Goal: Task Accomplishment & Management: Manage account settings

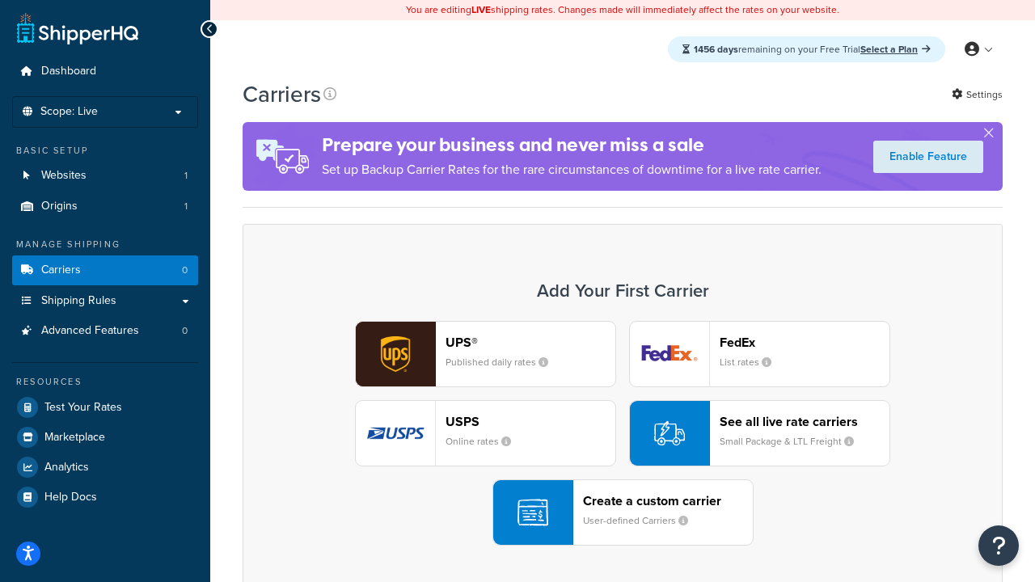
click at [623, 433] on div "UPS® Published daily rates FedEx List rates USPS Online rates See all live rate…" at bounding box center [623, 433] width 726 height 225
click at [805, 342] on header "FedEx" at bounding box center [805, 342] width 170 height 15
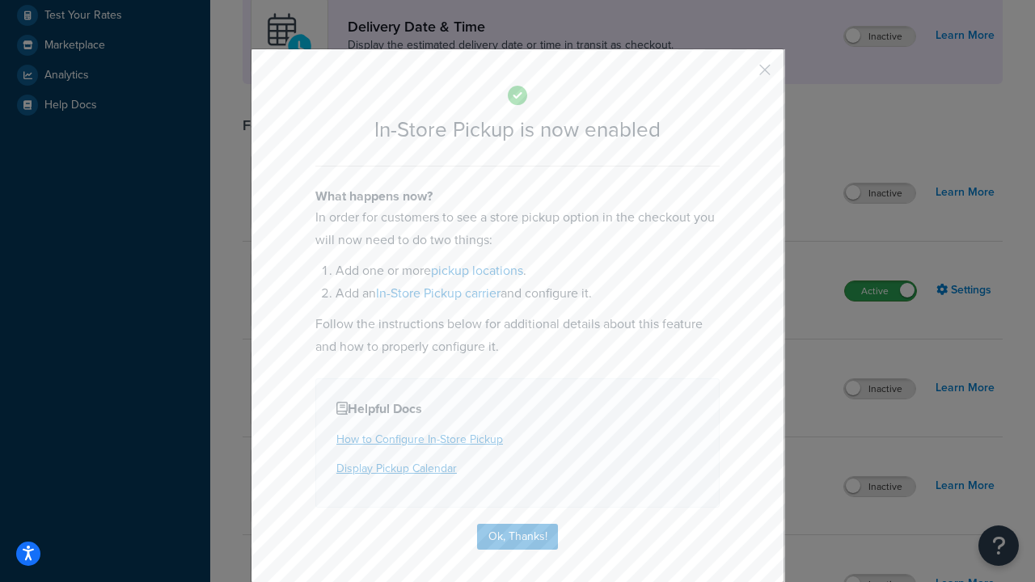
scroll to position [454, 0]
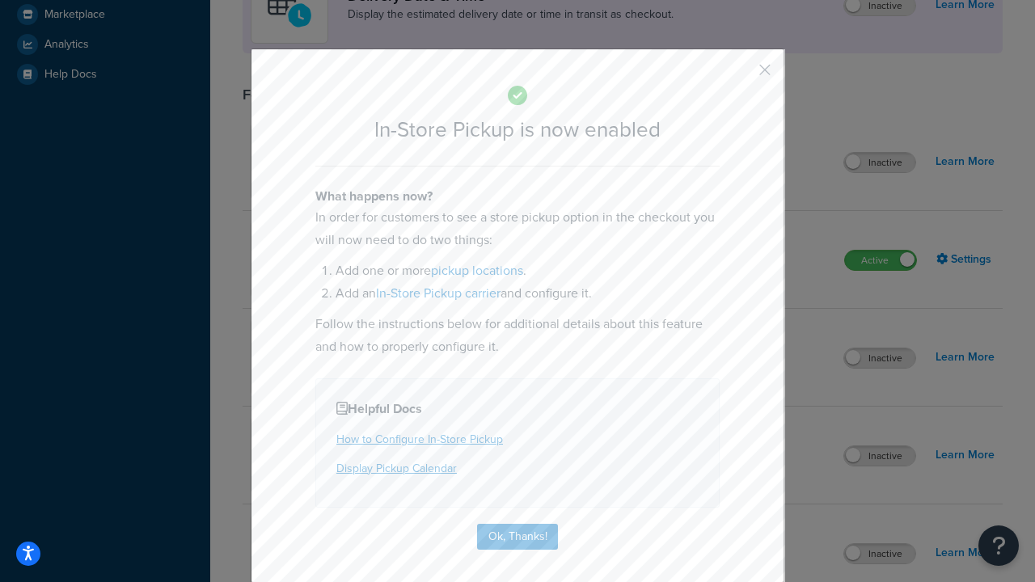
click at [741, 75] on button "button" at bounding box center [741, 76] width 4 height 4
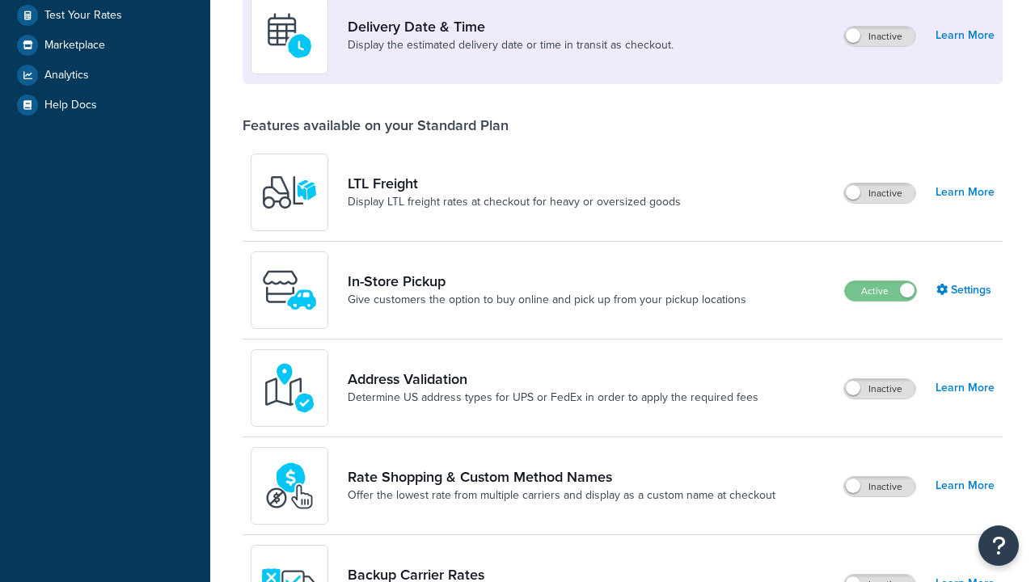
scroll to position [392, 0]
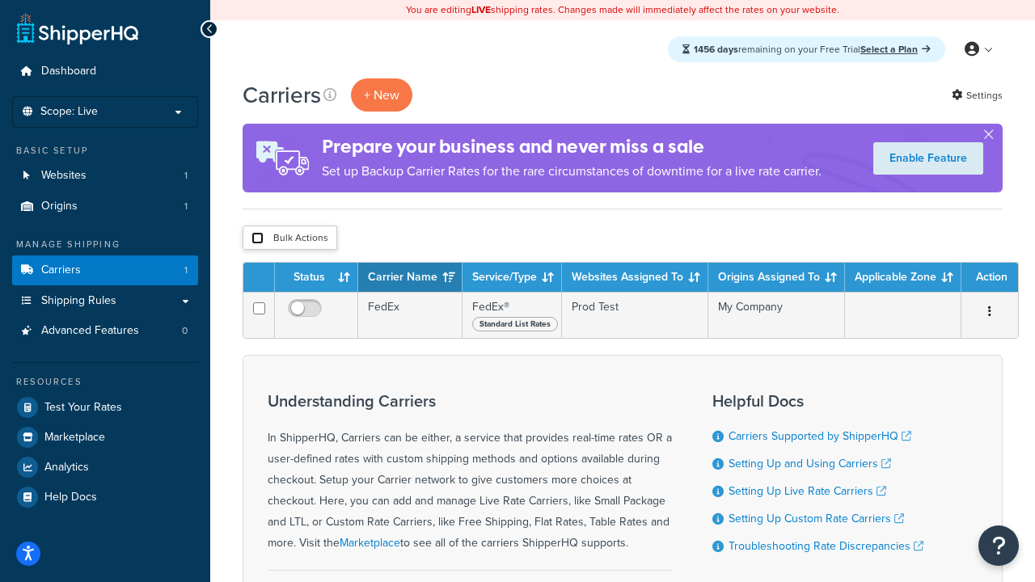
click at [257, 239] on input "checkbox" at bounding box center [257, 238] width 12 height 12
checkbox input "true"
click at [0, 0] on button "Delete" at bounding box center [0, 0] width 0 height 0
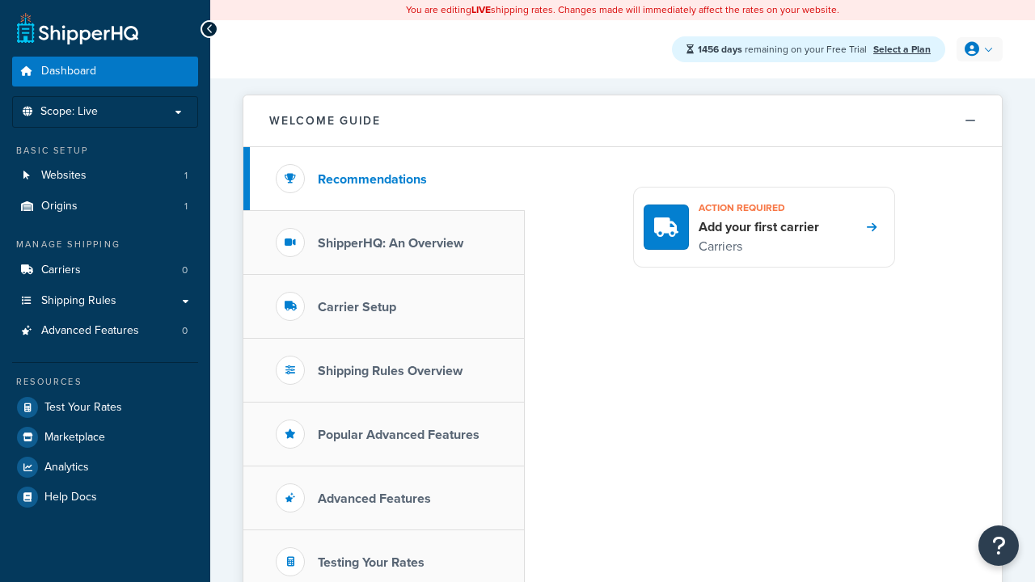
click at [978, 49] on icon at bounding box center [972, 49] width 15 height 15
click at [0, 0] on span "My Profile" at bounding box center [0, 0] width 0 height 0
